Goal: Information Seeking & Learning: Find contact information

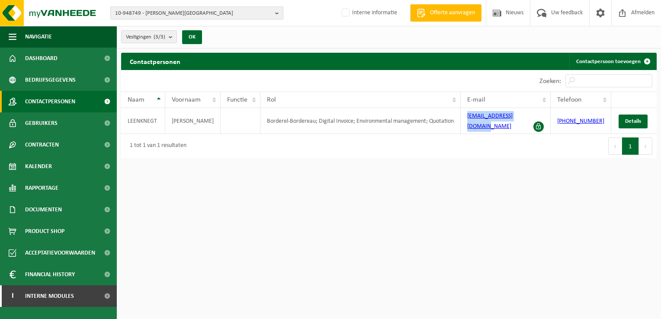
click at [276, 13] on b "button" at bounding box center [279, 13] width 8 height 12
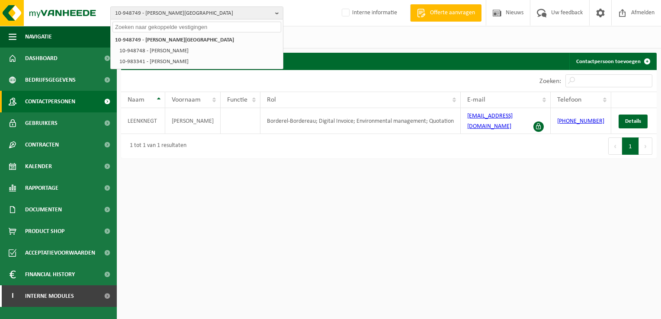
click at [163, 26] on input "text" at bounding box center [196, 27] width 169 height 11
paste input "01-086848"
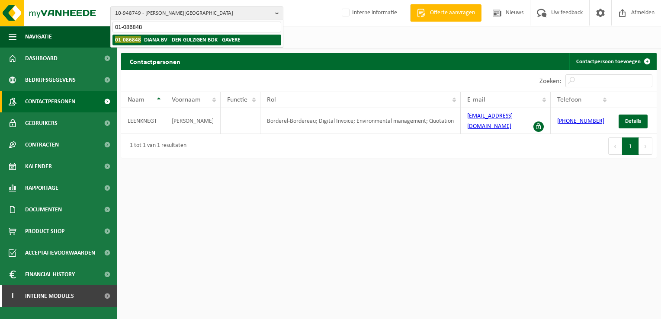
type input "01-086848"
drag, startPoint x: 154, startPoint y: 39, endPoint x: 213, endPoint y: 56, distance: 61.7
click at [154, 39] on strong "01-086848 - DIANA BV - DEN GULZIGEN BOK - GAVERE" at bounding box center [177, 39] width 125 height 6
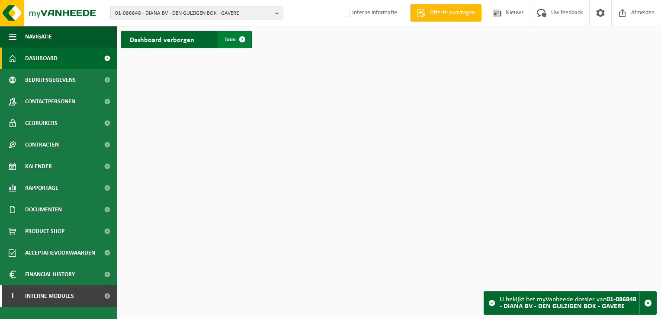
click at [241, 38] on span at bounding box center [242, 39] width 17 height 17
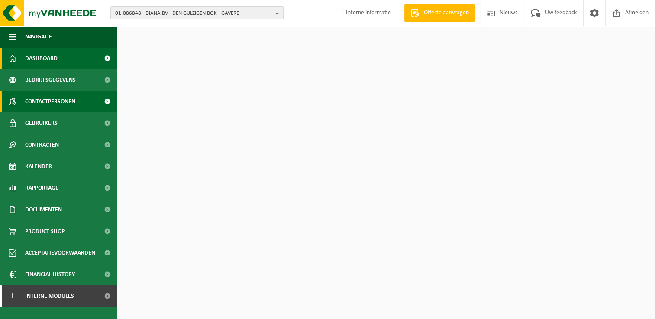
click at [74, 102] on span "Contactpersonen" at bounding box center [50, 102] width 50 height 22
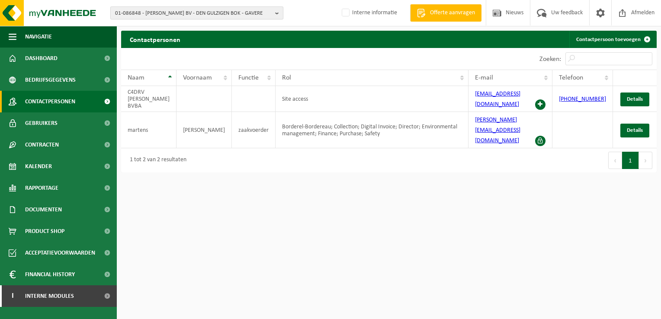
drag, startPoint x: 274, startPoint y: 12, endPoint x: 263, endPoint y: 14, distance: 11.9
click at [274, 12] on button "01-086848 - [PERSON_NAME] BV - DEN GULZIGEN BOK - GAVERE" at bounding box center [196, 12] width 173 height 13
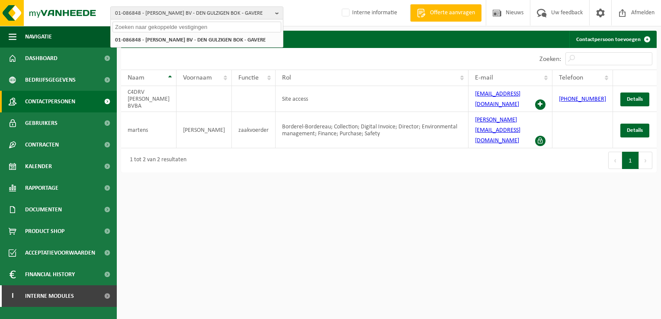
click at [158, 30] on input "text" at bounding box center [196, 27] width 169 height 11
paste input "10-776539"
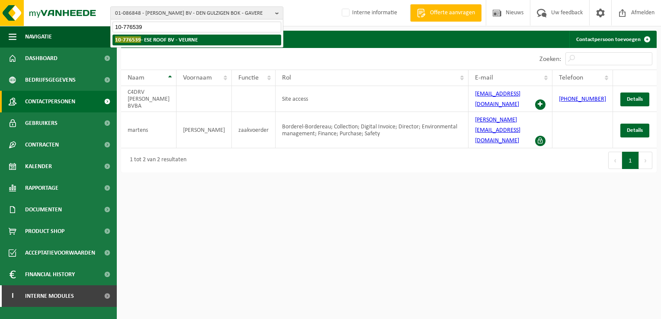
type input "10-776539"
click at [158, 42] on strong "10-776539 - ESE ROOF BV - VEURNE" at bounding box center [156, 39] width 83 height 6
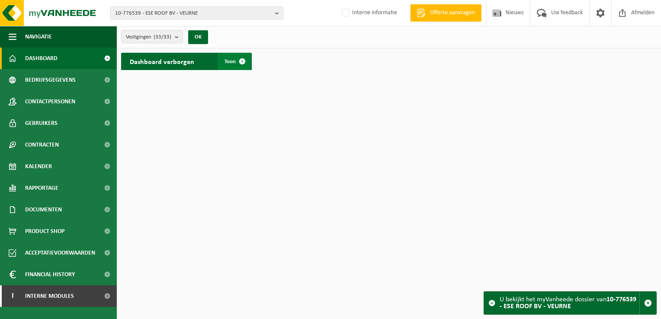
click at [241, 61] on span at bounding box center [242, 61] width 17 height 17
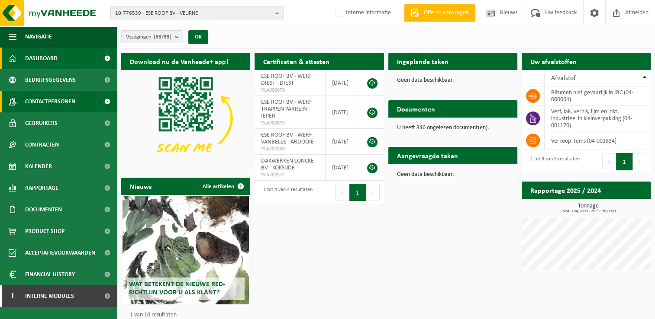
click at [109, 101] on span at bounding box center [106, 102] width 19 height 22
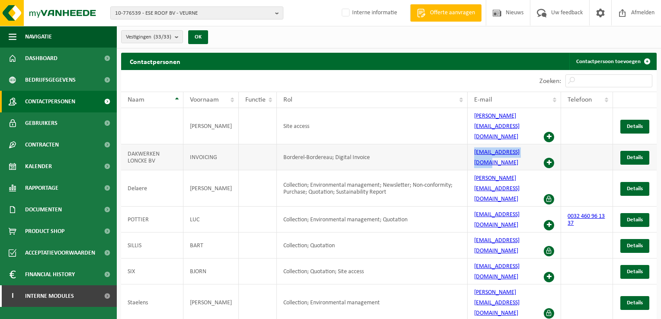
drag, startPoint x: 472, startPoint y: 136, endPoint x: 530, endPoint y: 135, distance: 58.0
click at [530, 145] on td "invoices@esegroup.be" at bounding box center [515, 158] width 94 height 26
copy link "invoices@esegroup.be"
click at [277, 14] on b "button" at bounding box center [279, 13] width 8 height 12
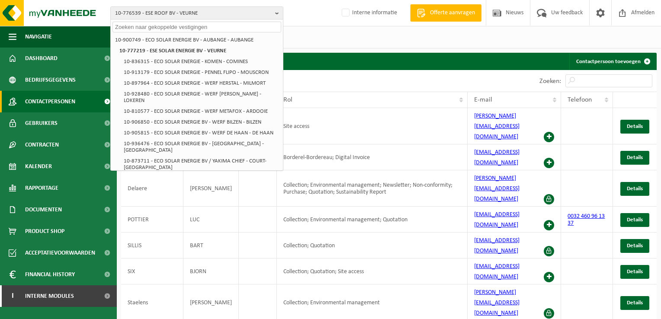
click at [142, 23] on input "text" at bounding box center [196, 27] width 169 height 11
paste input "01-004191"
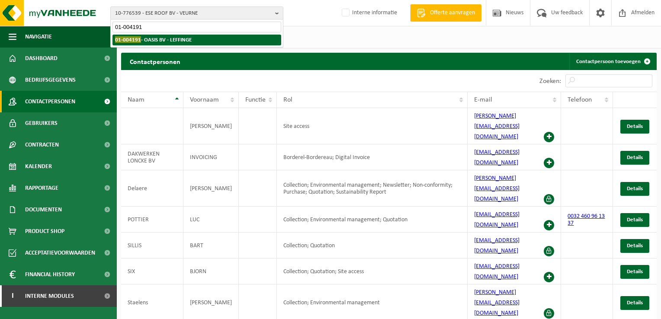
type input "01-004191"
drag, startPoint x: 175, startPoint y: 40, endPoint x: 182, endPoint y: 38, distance: 6.8
click at [176, 40] on strong "01-004191 - OASIS BV - LEFFINGE" at bounding box center [153, 39] width 77 height 6
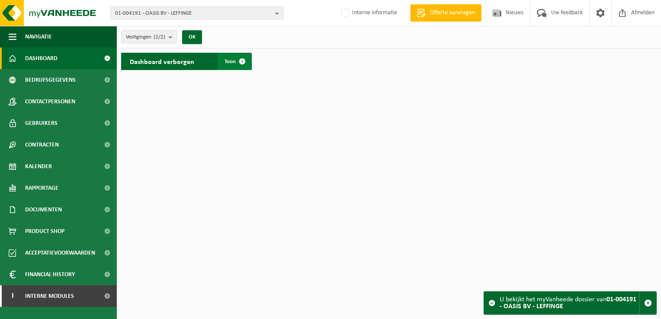
drag, startPoint x: 242, startPoint y: 58, endPoint x: 231, endPoint y: 60, distance: 11.0
click at [241, 59] on span at bounding box center [242, 61] width 17 height 17
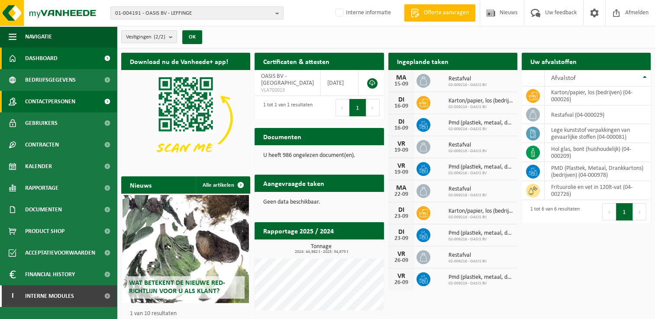
click at [107, 103] on span at bounding box center [106, 102] width 19 height 22
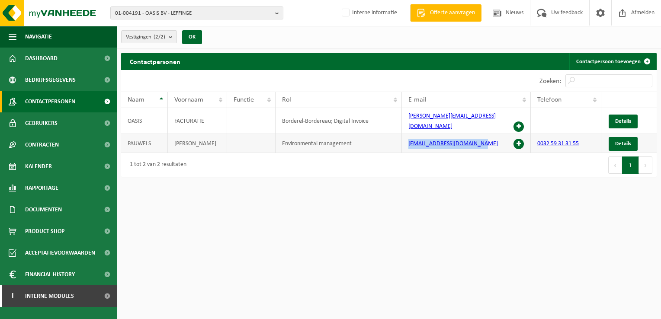
drag, startPoint x: 405, startPoint y: 140, endPoint x: 477, endPoint y: 138, distance: 72.3
click at [477, 138] on td "[EMAIL_ADDRESS][DOMAIN_NAME]" at bounding box center [466, 143] width 129 height 19
copy link "[EMAIL_ADDRESS][DOMAIN_NAME]"
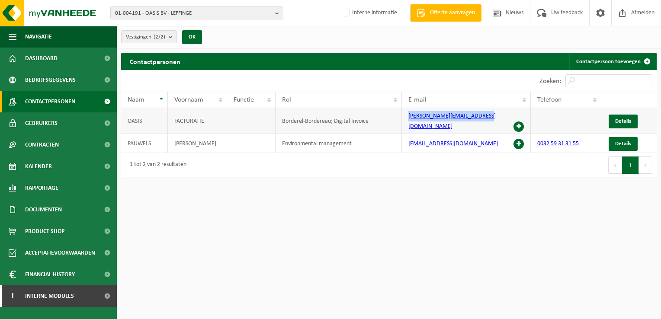
drag, startPoint x: 406, startPoint y: 121, endPoint x: 489, endPoint y: 119, distance: 82.7
click at [489, 119] on td "[PERSON_NAME][EMAIL_ADDRESS][DOMAIN_NAME]" at bounding box center [466, 121] width 129 height 26
copy link "[PERSON_NAME][EMAIL_ADDRESS][DOMAIN_NAME]"
drag, startPoint x: 275, startPoint y: 14, endPoint x: 235, endPoint y: 16, distance: 39.4
click at [275, 14] on button "01-004191 - OASIS BV - LEFFINGE" at bounding box center [196, 12] width 173 height 13
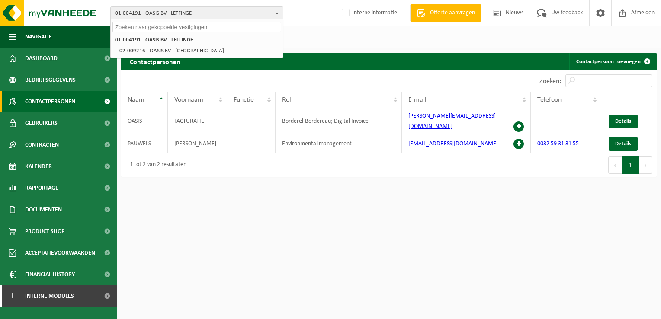
click at [125, 25] on input "text" at bounding box center [196, 27] width 169 height 11
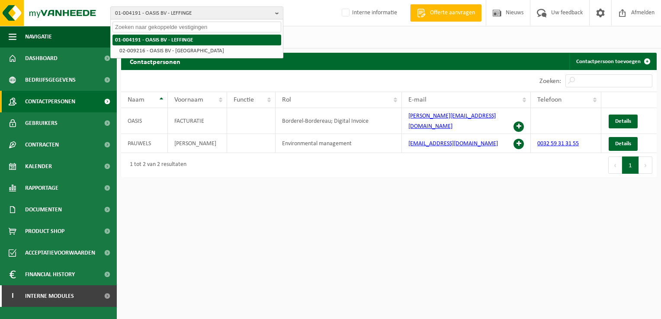
paste input "01-060018"
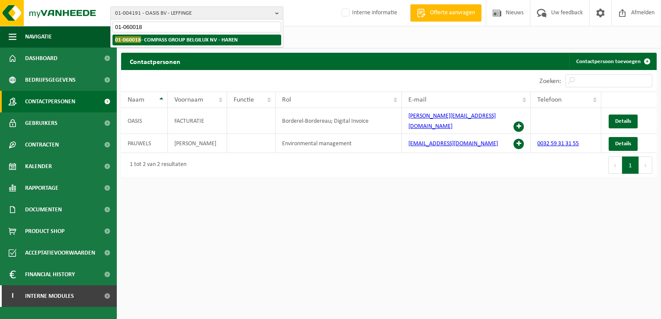
type input "01-060018"
click at [231, 41] on strong "01-060018 - COMPASS GROUP BELGILUX NV - HAREN" at bounding box center [176, 39] width 123 height 6
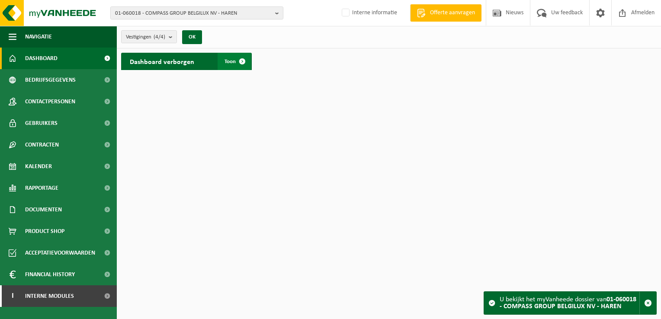
click at [241, 64] on span at bounding box center [242, 61] width 17 height 17
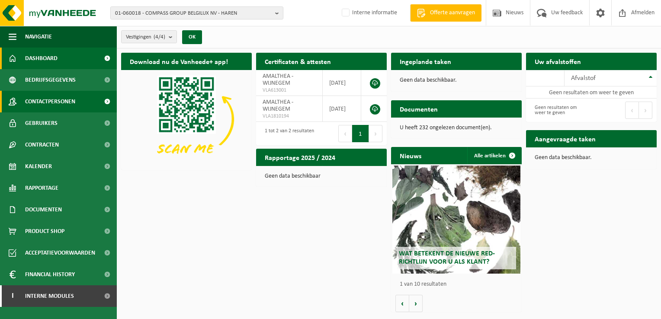
click at [61, 103] on span "Contactpersonen" at bounding box center [50, 102] width 50 height 22
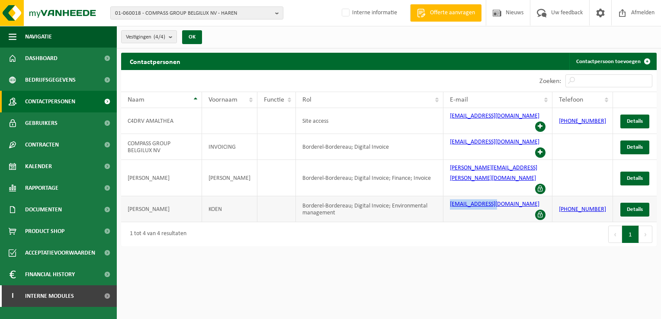
drag, startPoint x: 437, startPoint y: 188, endPoint x: 517, endPoint y: 186, distance: 79.6
click at [517, 196] on tr "MEEUSEN KOEN Borderel-Bordereau; Digital Invoice; Environmental management koen…" at bounding box center [389, 209] width 536 height 26
copy tr "koen@amalthea.be"
drag, startPoint x: 277, startPoint y: 13, endPoint x: 265, endPoint y: 17, distance: 12.7
click at [277, 13] on b "button" at bounding box center [279, 13] width 8 height 12
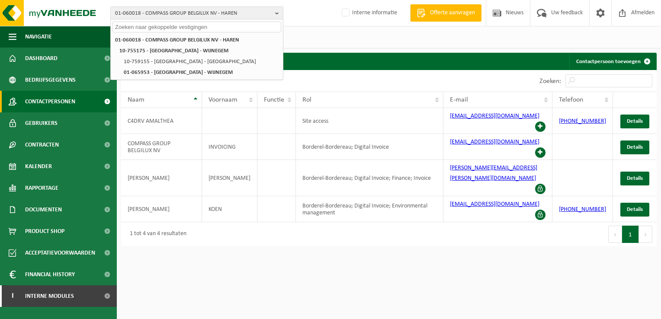
click at [150, 28] on input "text" at bounding box center [196, 27] width 169 height 11
paste input "01-094898"
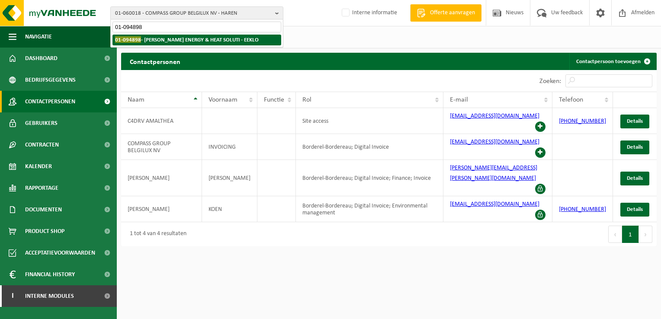
type input "01-094898"
click at [146, 38] on strong "01-094898 - TIMMERMAN ENERGY & HEAT SOLUTI - EEKLO" at bounding box center [187, 39] width 144 height 6
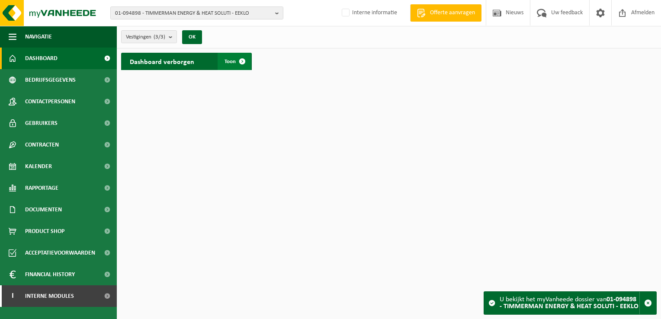
click at [239, 61] on span at bounding box center [242, 61] width 17 height 17
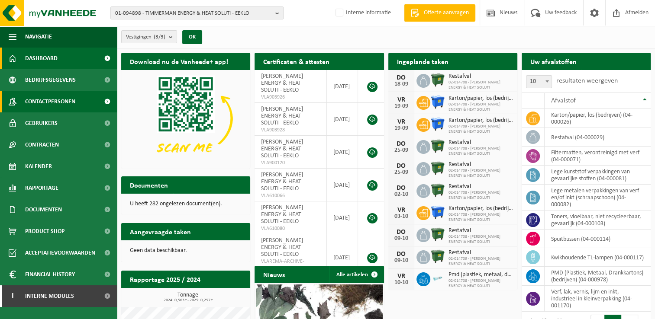
click at [76, 105] on link "Contactpersonen" at bounding box center [58, 102] width 117 height 22
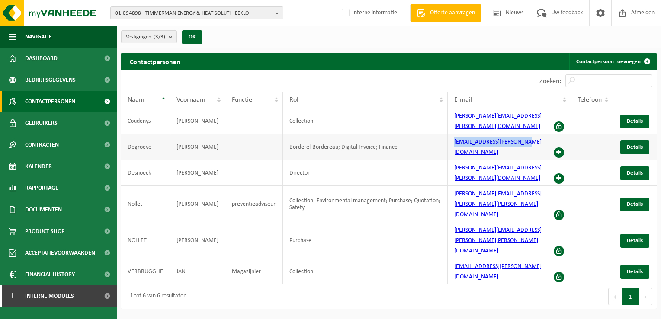
drag, startPoint x: 447, startPoint y: 148, endPoint x: 533, endPoint y: 148, distance: 86.1
click at [533, 148] on td "[EMAIL_ADDRESS][PERSON_NAME][DOMAIN_NAME]" at bounding box center [509, 147] width 123 height 26
copy link "[EMAIL_ADDRESS][PERSON_NAME][DOMAIN_NAME]"
